Goal: Task Accomplishment & Management: Manage account settings

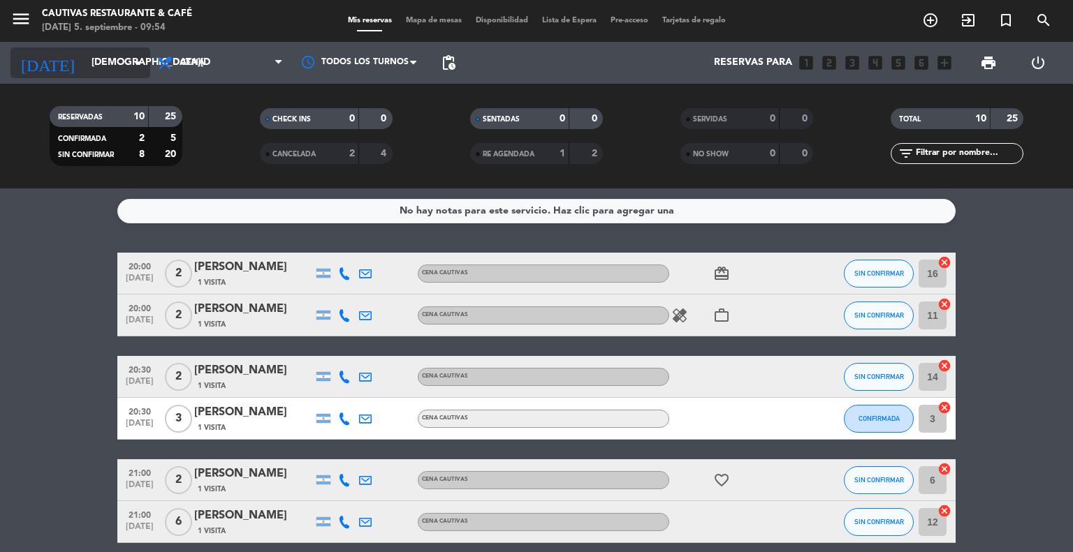
click at [140, 62] on icon "arrow_drop_down" at bounding box center [138, 62] width 17 height 17
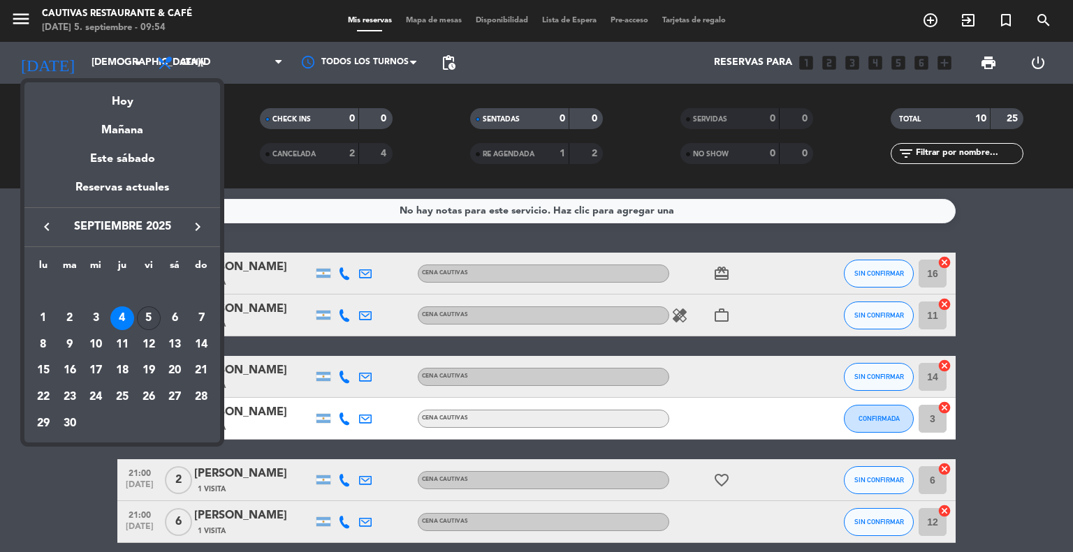
click at [149, 318] on div "5" at bounding box center [149, 319] width 24 height 24
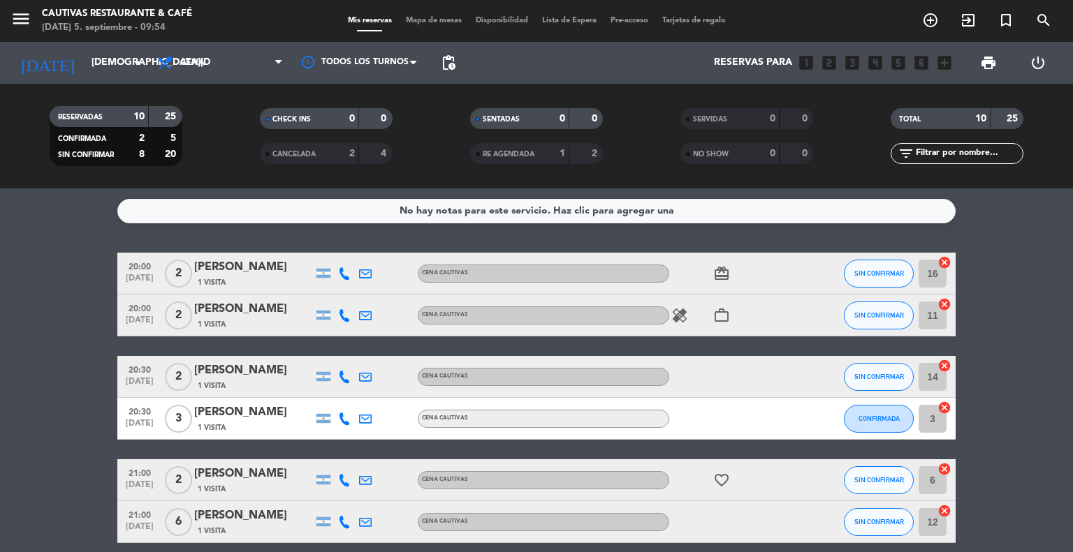
type input "[DATE]"
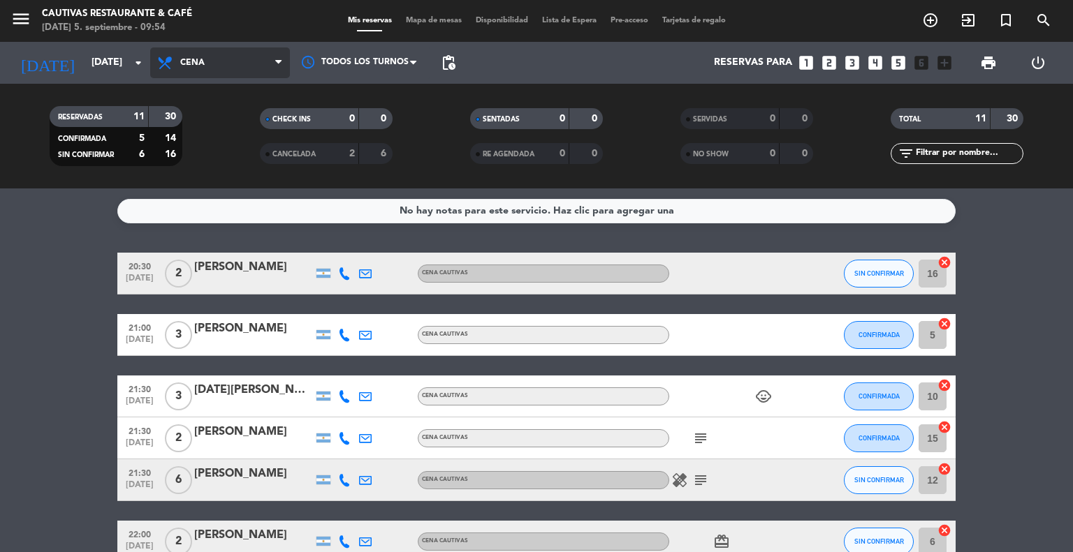
click at [257, 58] on span "Cena" at bounding box center [220, 62] width 140 height 31
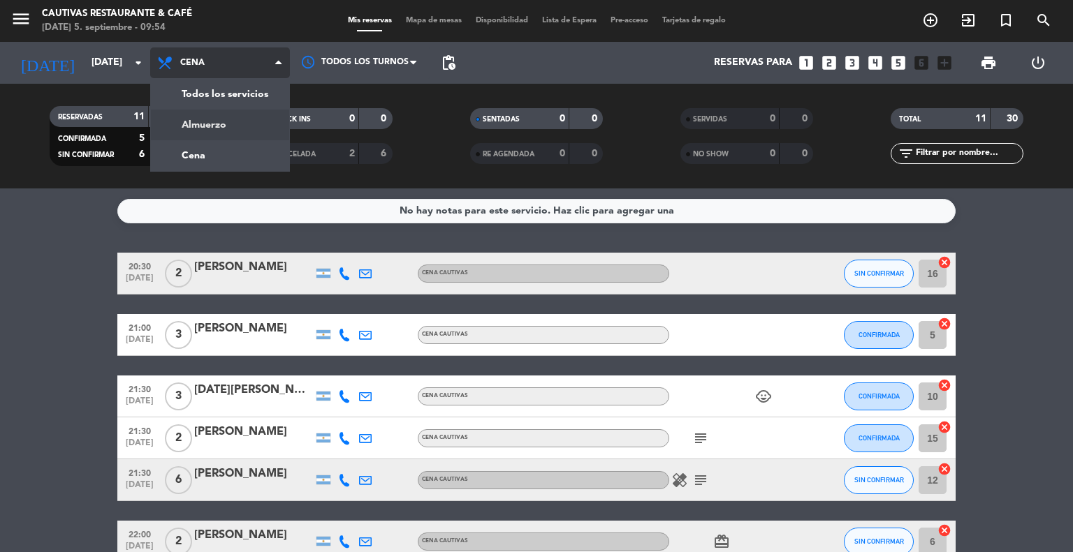
click at [219, 124] on div "menu Cautivas Restaurante & Café [DATE] 5. septiembre - 09:54 Mis reservas Mapa…" at bounding box center [536, 94] width 1073 height 189
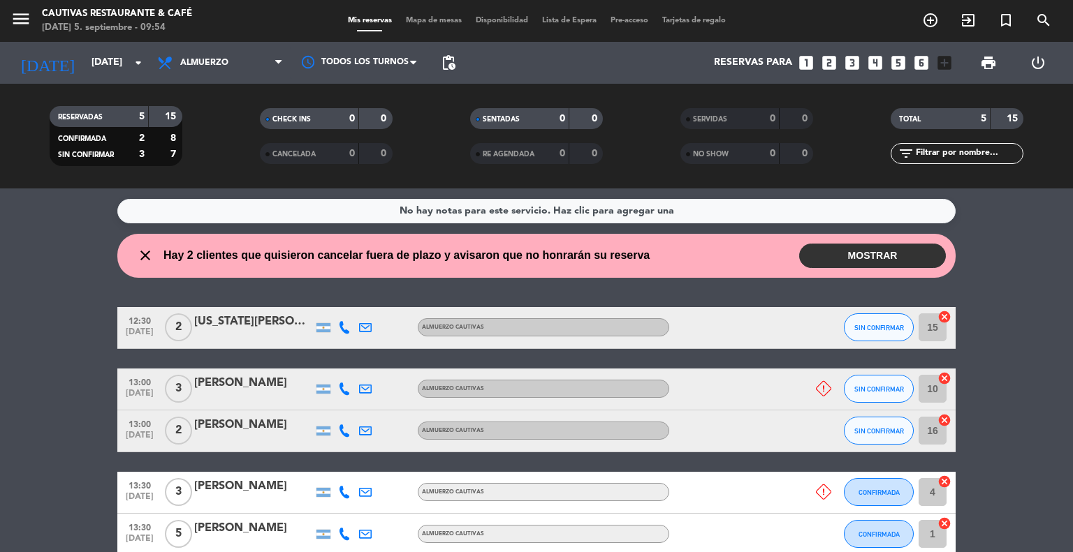
click at [858, 252] on button "MOSTRAR" at bounding box center [872, 256] width 147 height 24
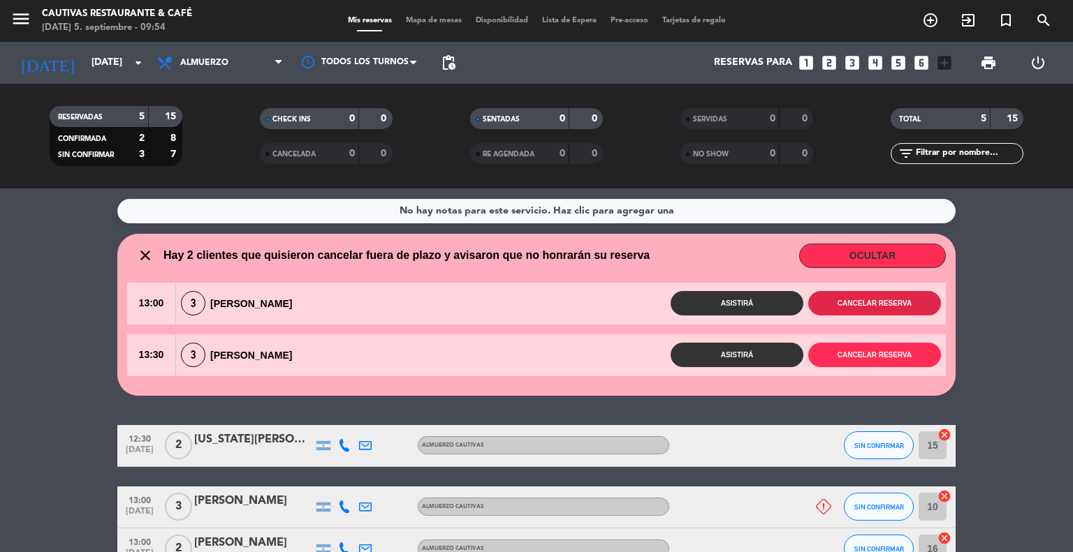
click at [884, 302] on button "Cancelar reserva" at bounding box center [874, 303] width 133 height 24
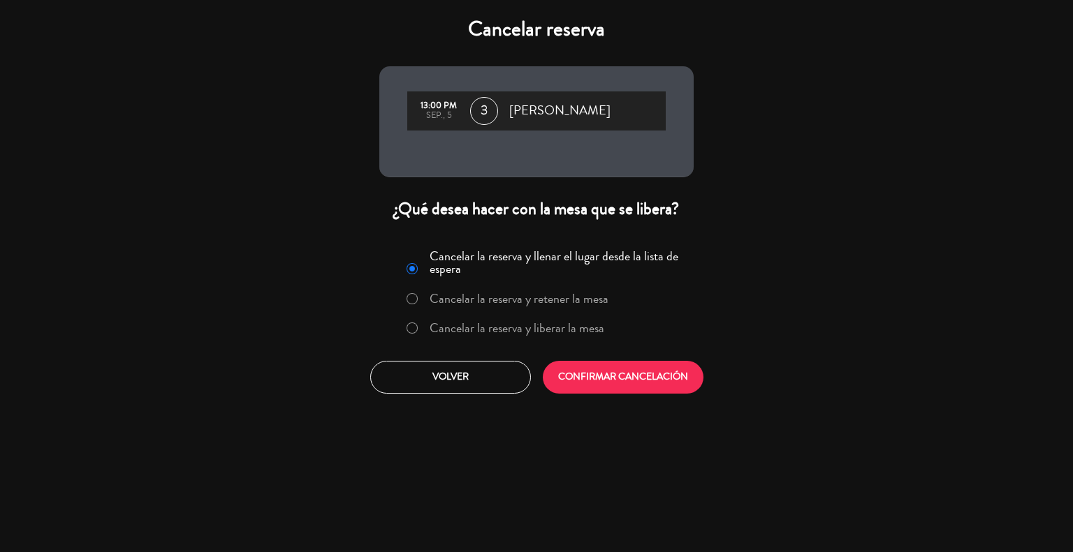
click at [416, 329] on div at bounding box center [411, 329] width 11 height 12
click at [652, 379] on button "CONFIRMAR CANCELACIÓN" at bounding box center [623, 377] width 161 height 33
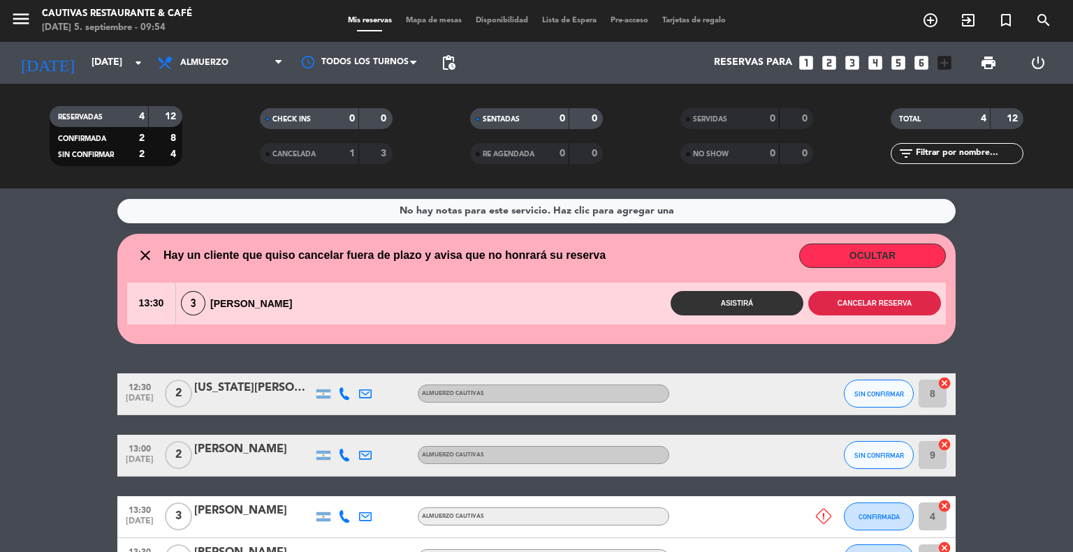
click at [888, 301] on button "Cancelar reserva" at bounding box center [874, 303] width 133 height 24
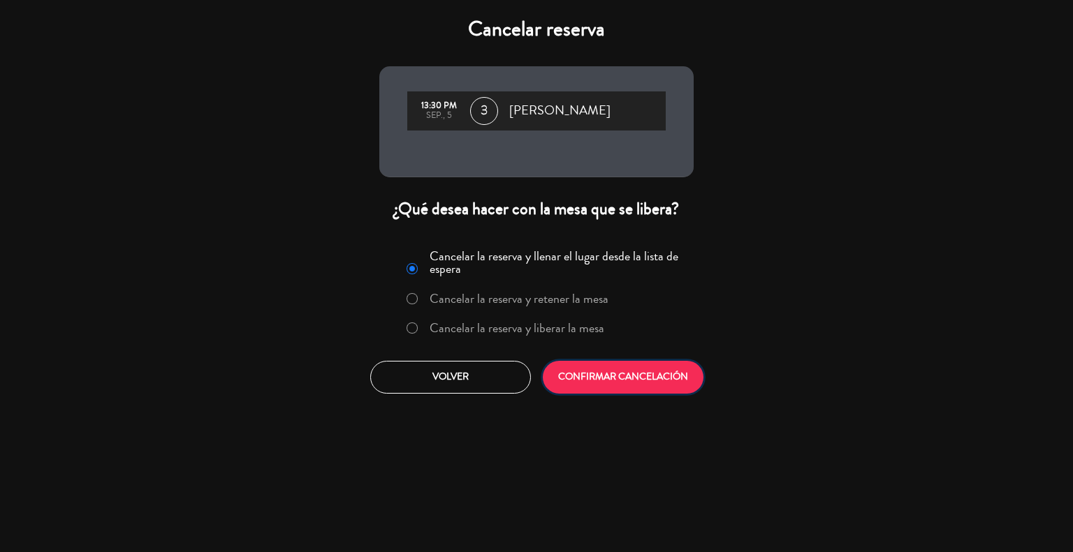
click at [643, 374] on button "CONFIRMAR CANCELACIÓN" at bounding box center [623, 377] width 161 height 33
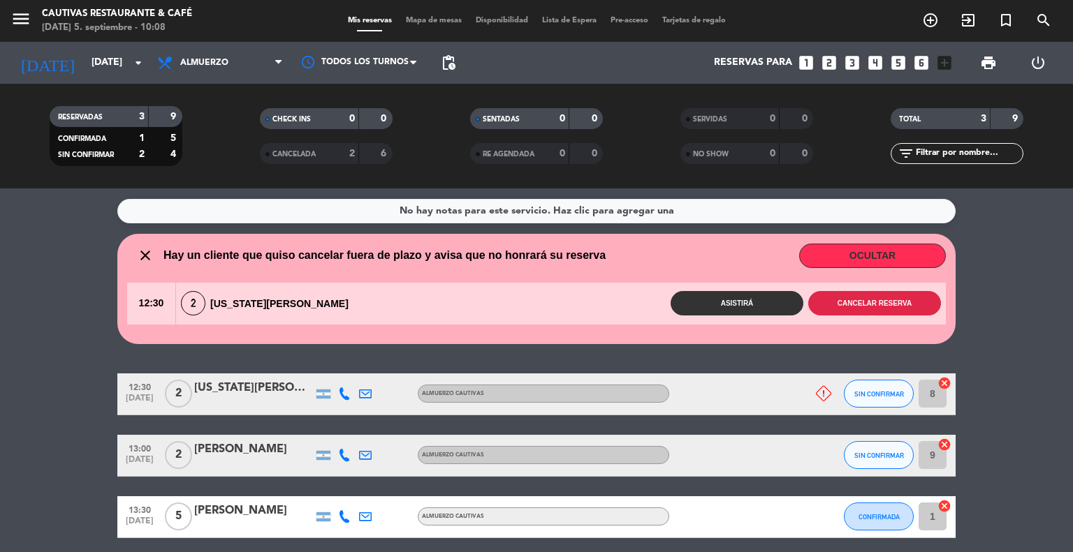
click at [888, 303] on button "Cancelar reserva" at bounding box center [874, 303] width 133 height 24
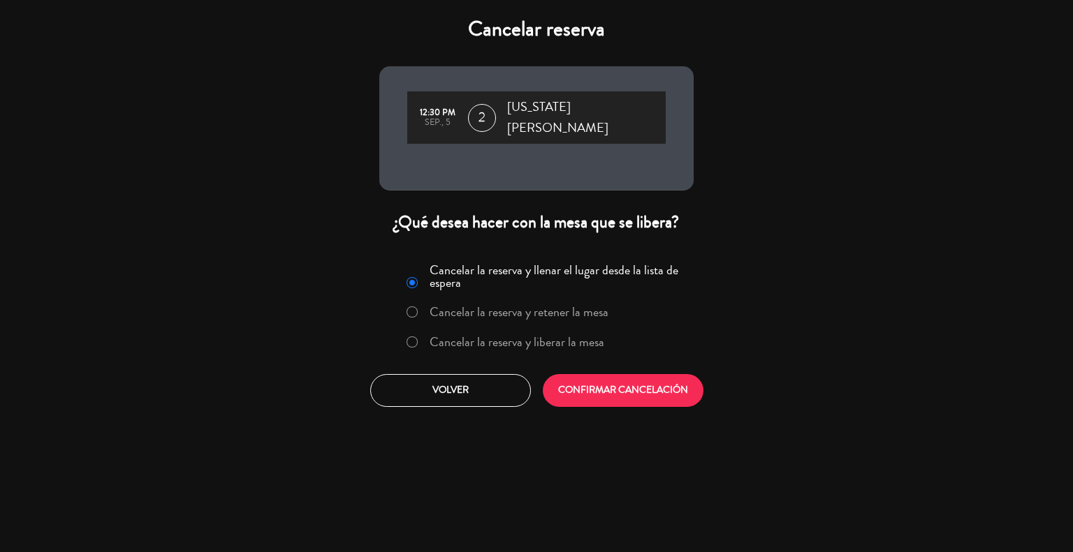
click at [413, 337] on input "Cancelar la reserva y liberar la mesa" at bounding box center [410, 341] width 9 height 9
radio input "true"
click at [631, 376] on button "CONFIRMAR CANCELACIÓN" at bounding box center [623, 390] width 161 height 33
